Goal: Task Accomplishment & Management: Manage account settings

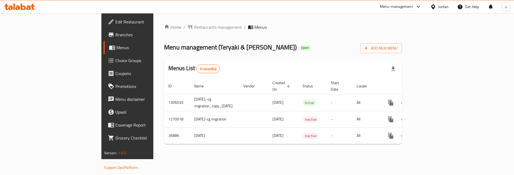
click at [115, 58] on span "Choice Groups" at bounding box center [149, 60] width 68 height 6
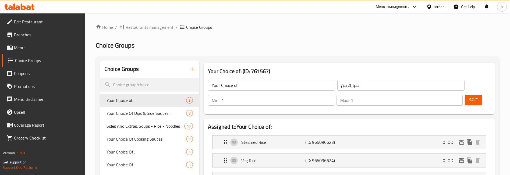
click at [492, 96] on div "Min: 1 ​ Max: 1 ​ Save" at bounding box center [348, 100] width 287 height 17
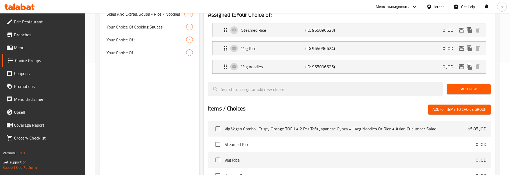
scroll to position [32, 0]
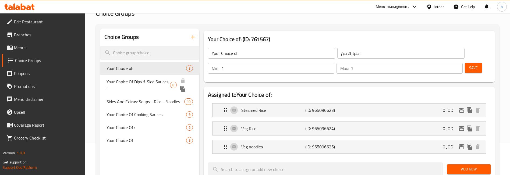
click at [147, 84] on span "Your Choice Of Dips & Side Sauces :" at bounding box center [139, 85] width 64 height 13
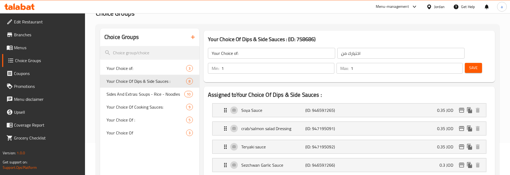
type input "Your Choice Of Dips & Side Sauces :"
type input "اختيارك من [DEMOGRAPHIC_DATA] والغموس:"
type input "0"
type input "7"
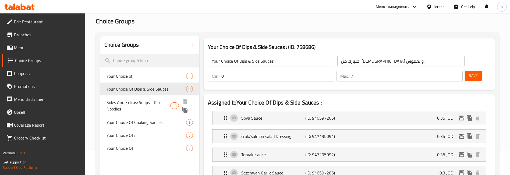
scroll to position [18, 0]
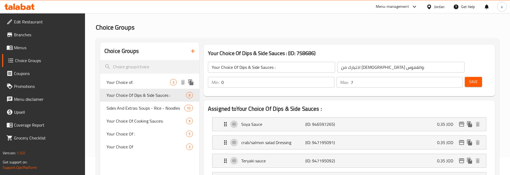
click at [155, 81] on span "Your Choice of:" at bounding box center [139, 82] width 64 height 6
type input "Your Choice of:"
type input "اختيارك من"
type input "1"
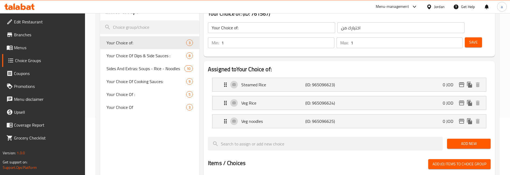
scroll to position [99, 0]
